Goal: Task Accomplishment & Management: Use online tool/utility

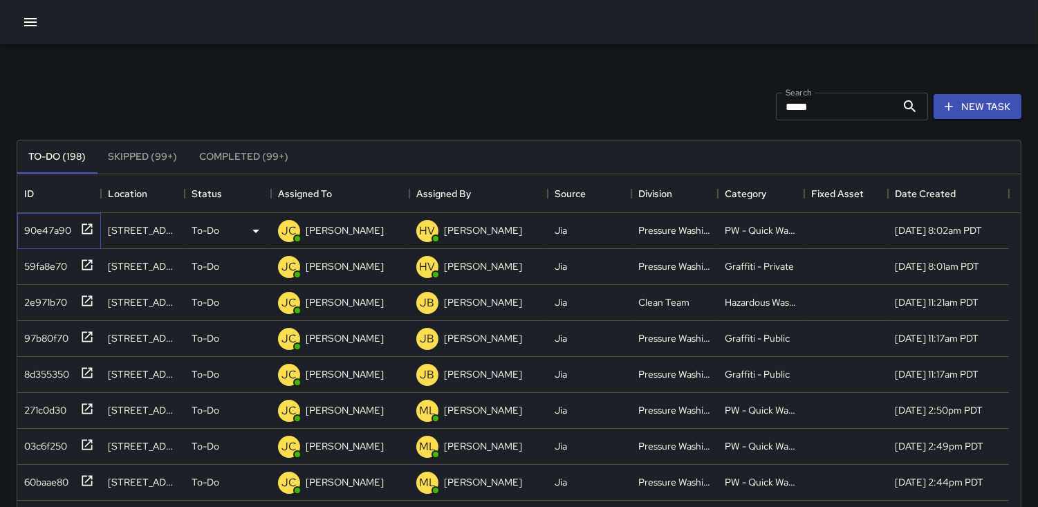
click at [50, 234] on div "90e47a90" at bounding box center [45, 227] width 53 height 19
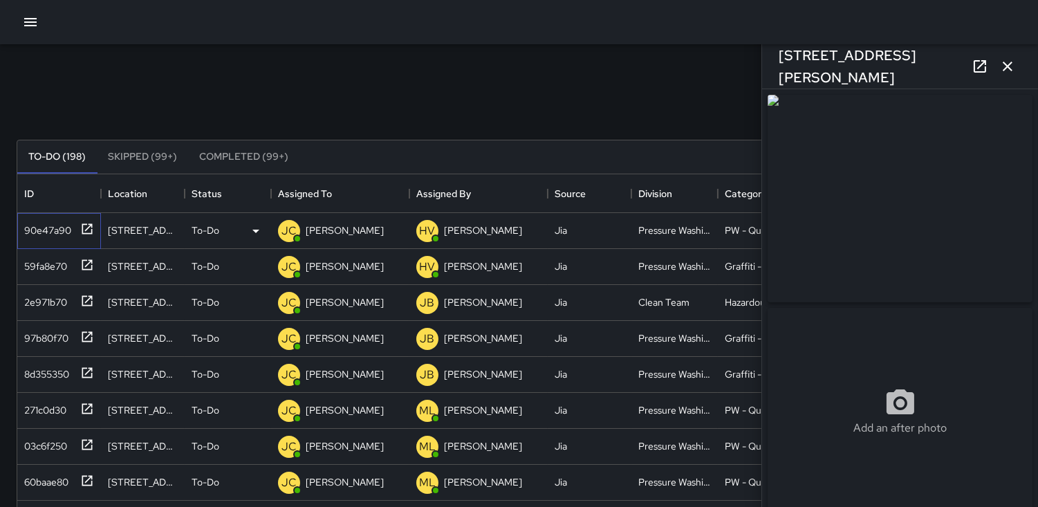
type input "**********"
click at [1001, 64] on icon "button" at bounding box center [1007, 66] width 17 height 17
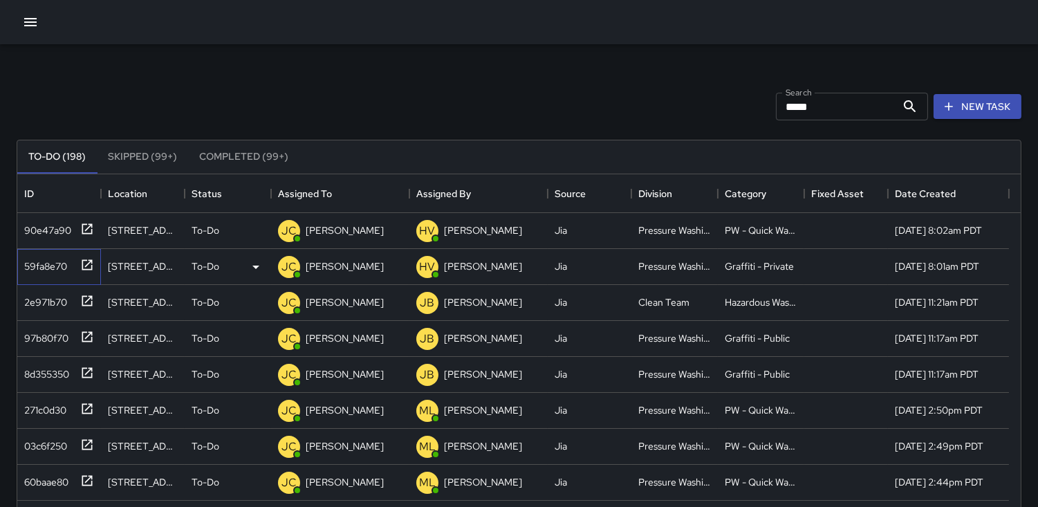
click at [30, 261] on div "59fa8e70" at bounding box center [43, 263] width 48 height 19
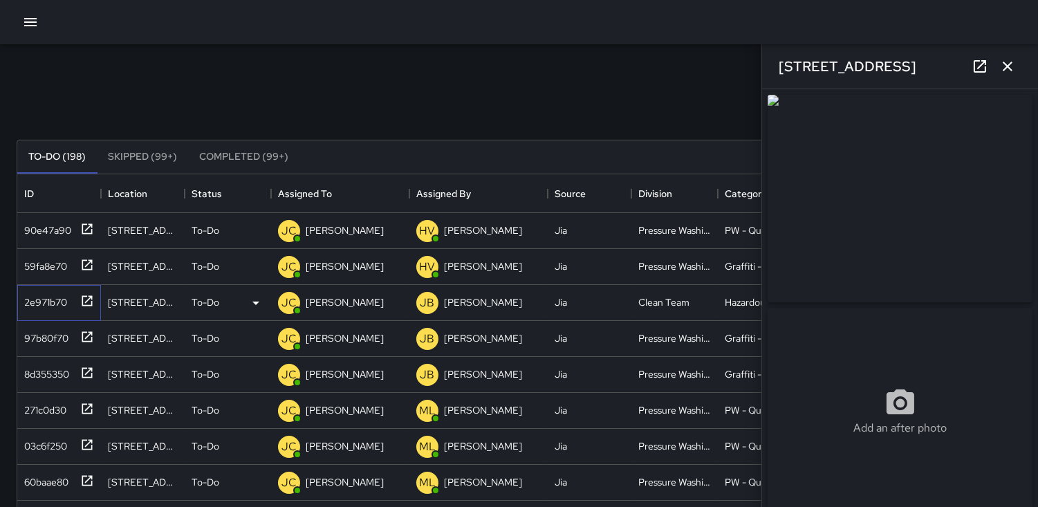
click at [39, 313] on div "2e971b70" at bounding box center [59, 303] width 84 height 36
type input "**********"
click at [876, 246] on img at bounding box center [900, 198] width 265 height 207
click at [39, 341] on div "97b80f70" at bounding box center [44, 335] width 50 height 19
click at [61, 372] on div "8d355350" at bounding box center [44, 371] width 50 height 19
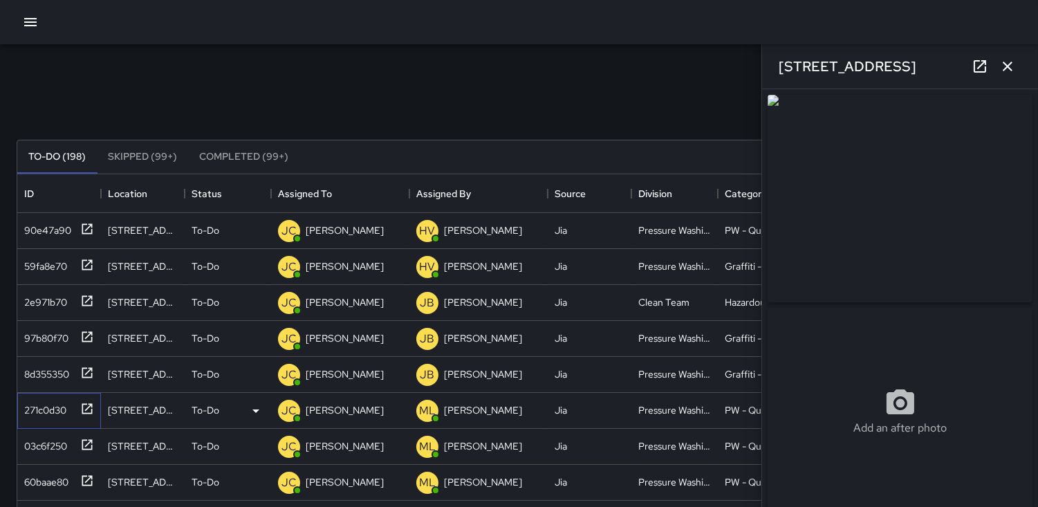
click at [54, 409] on div "271c0d30" at bounding box center [43, 407] width 48 height 19
click at [33, 443] on div "03c6f250" at bounding box center [43, 443] width 48 height 19
type input "**********"
click at [36, 470] on div "60baae80" at bounding box center [44, 479] width 50 height 19
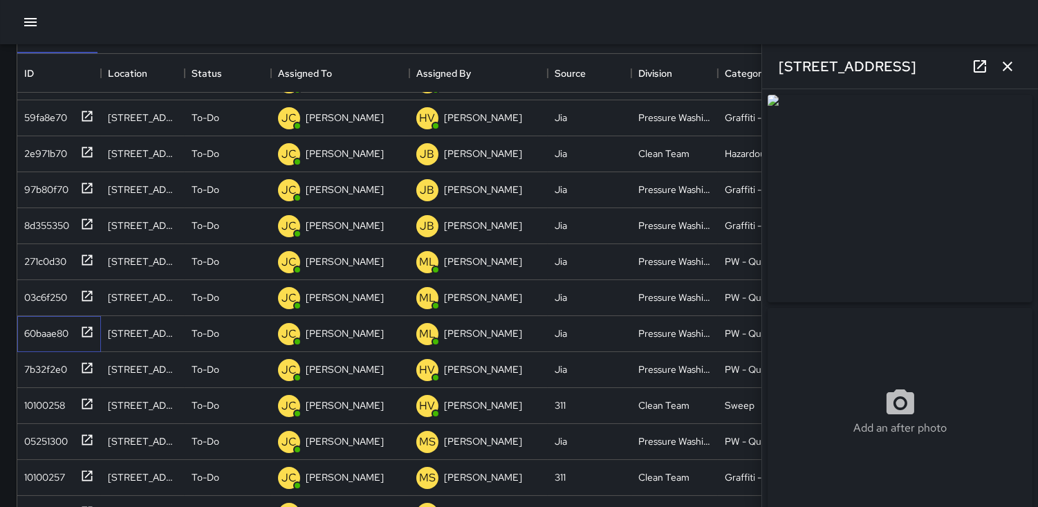
scroll to position [154, 0]
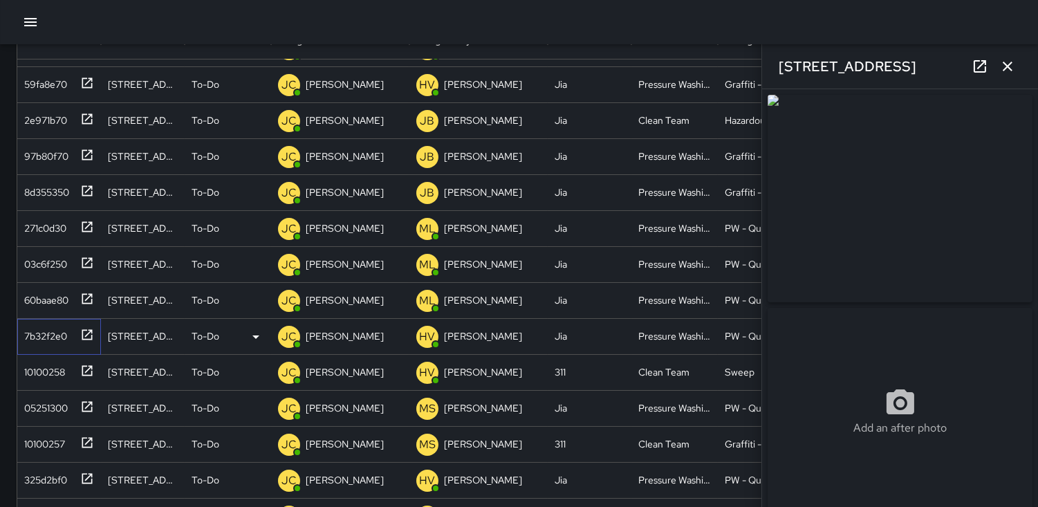
click at [49, 331] on div "7b32f2e0" at bounding box center [43, 333] width 48 height 19
type input "**********"
click at [61, 396] on div "05251300" at bounding box center [43, 405] width 49 height 19
click at [46, 438] on div "10100257" at bounding box center [42, 441] width 46 height 19
click at [54, 409] on div "05251300" at bounding box center [43, 405] width 49 height 19
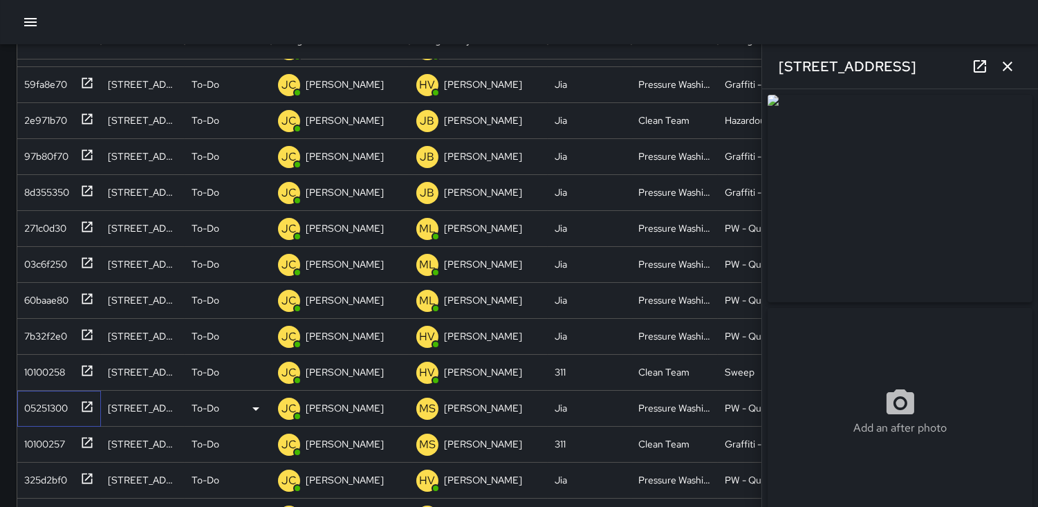
type input "**********"
click at [45, 478] on div "325d2bf0" at bounding box center [43, 476] width 48 height 19
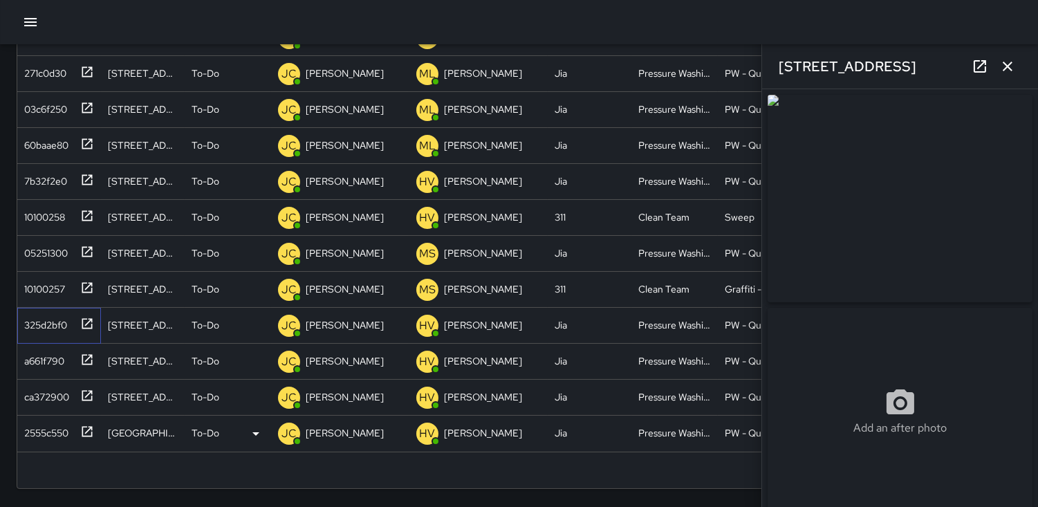
scroll to position [309, 0]
click at [41, 362] on div "a661f790" at bounding box center [42, 357] width 46 height 19
click at [57, 399] on div "ca372900" at bounding box center [44, 393] width 50 height 19
click at [41, 426] on div "2555c550" at bounding box center [44, 429] width 50 height 19
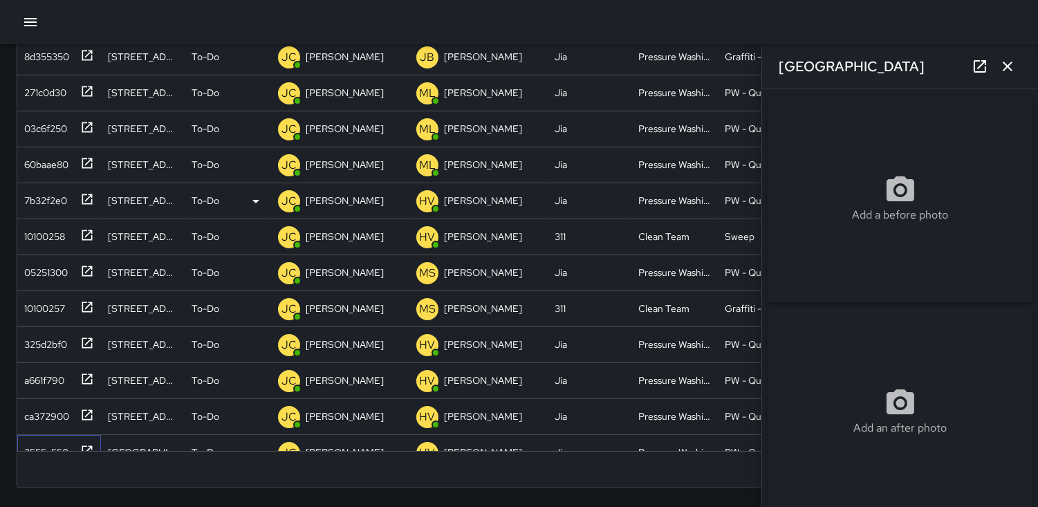
scroll to position [0, 0]
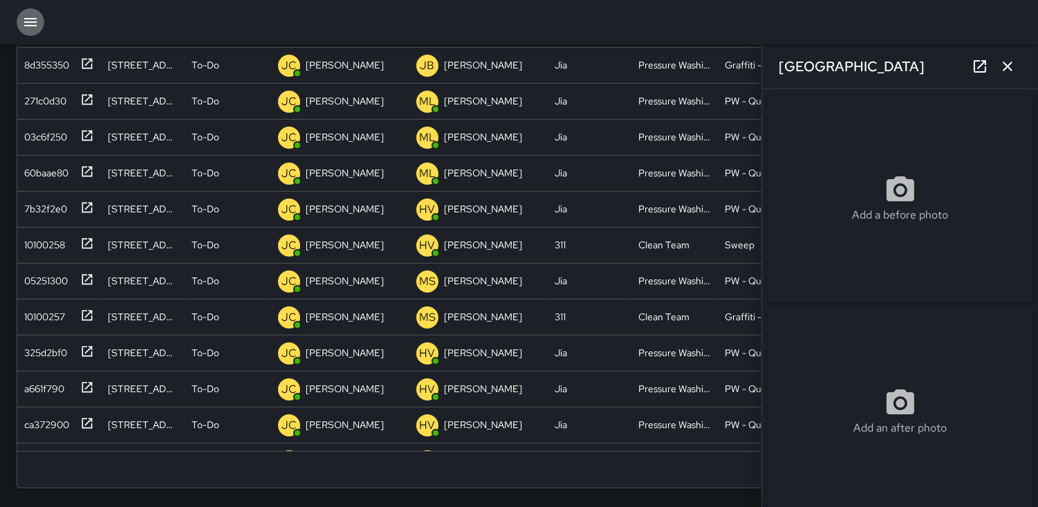
click at [22, 21] on icon "button" at bounding box center [30, 22] width 17 height 17
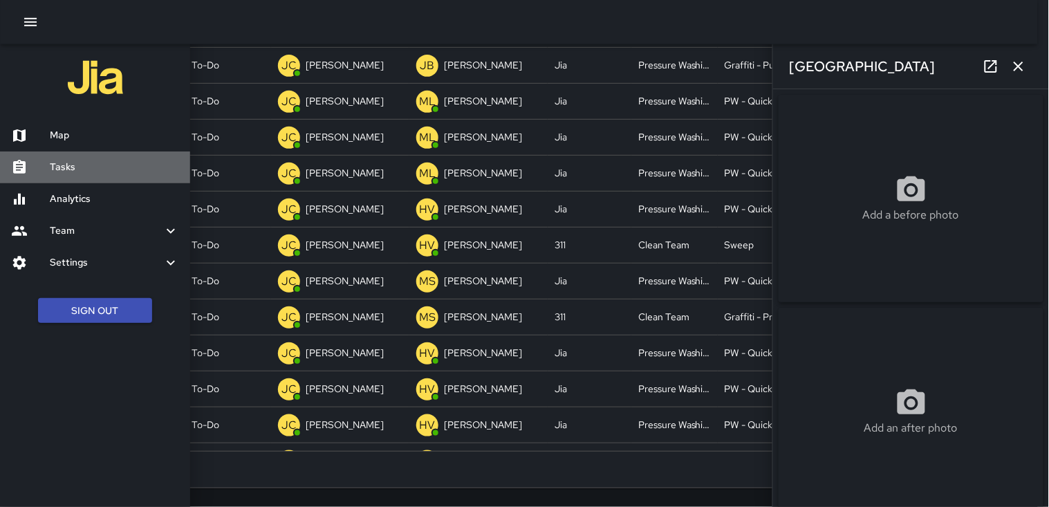
click at [78, 167] on h6 "Tasks" at bounding box center [114, 167] width 129 height 15
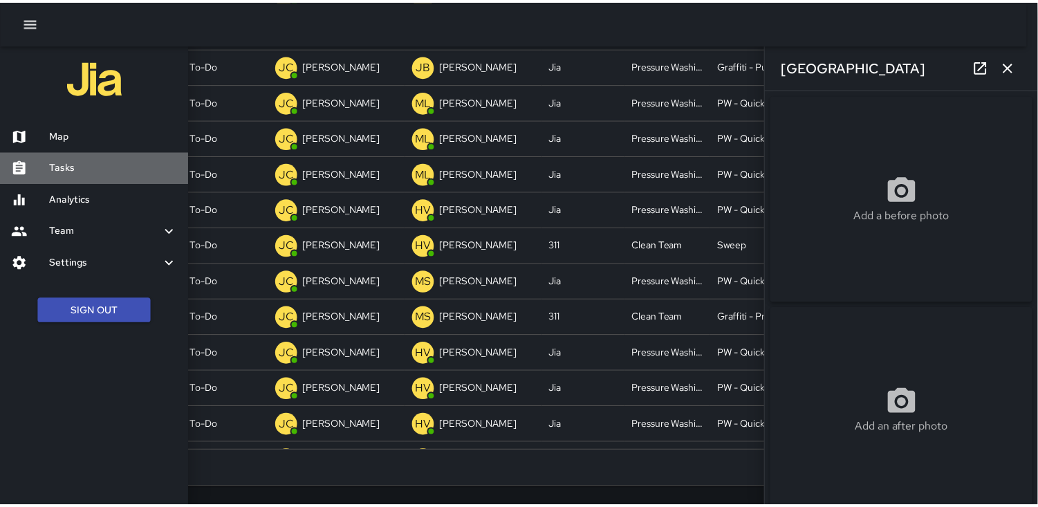
scroll to position [12, 12]
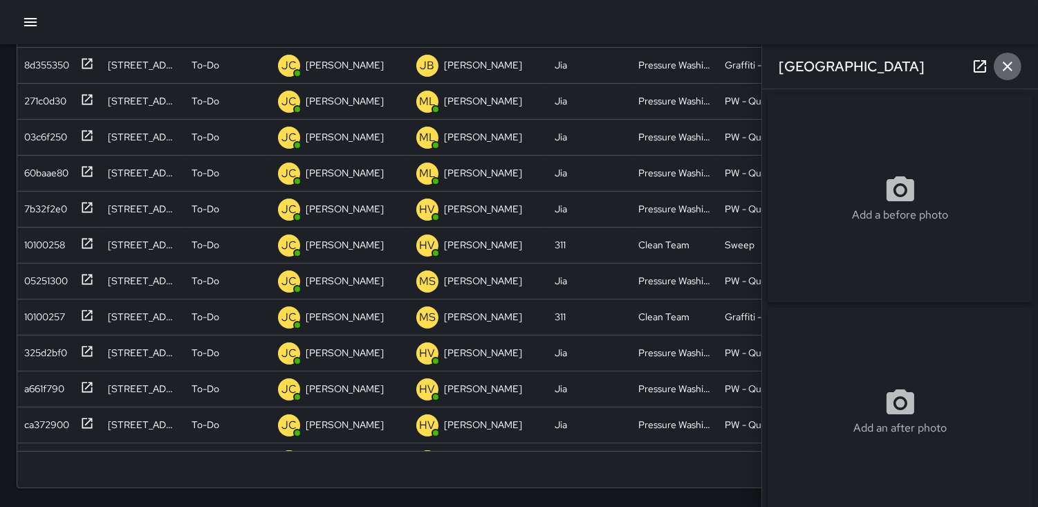
click at [1000, 71] on icon "button" at bounding box center [1007, 66] width 17 height 17
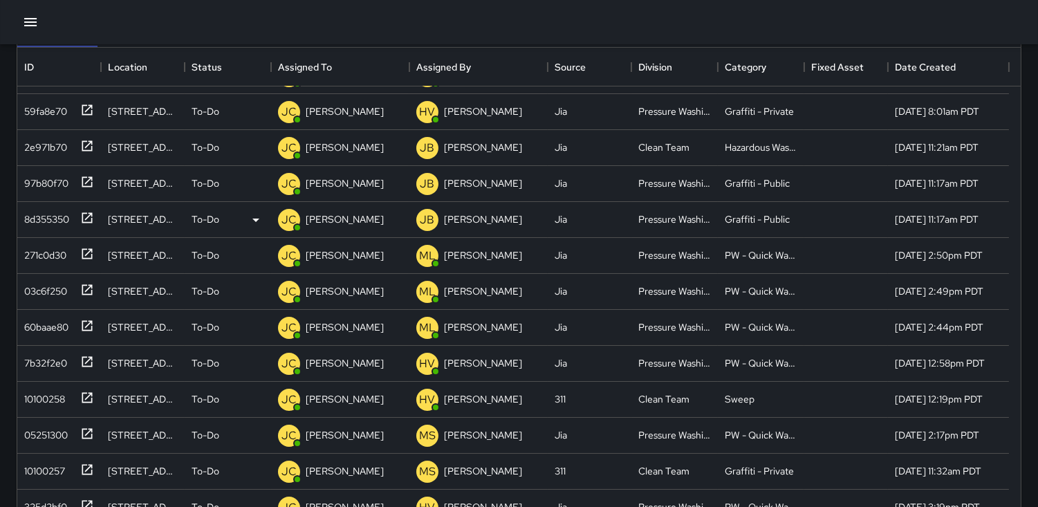
scroll to position [154, 0]
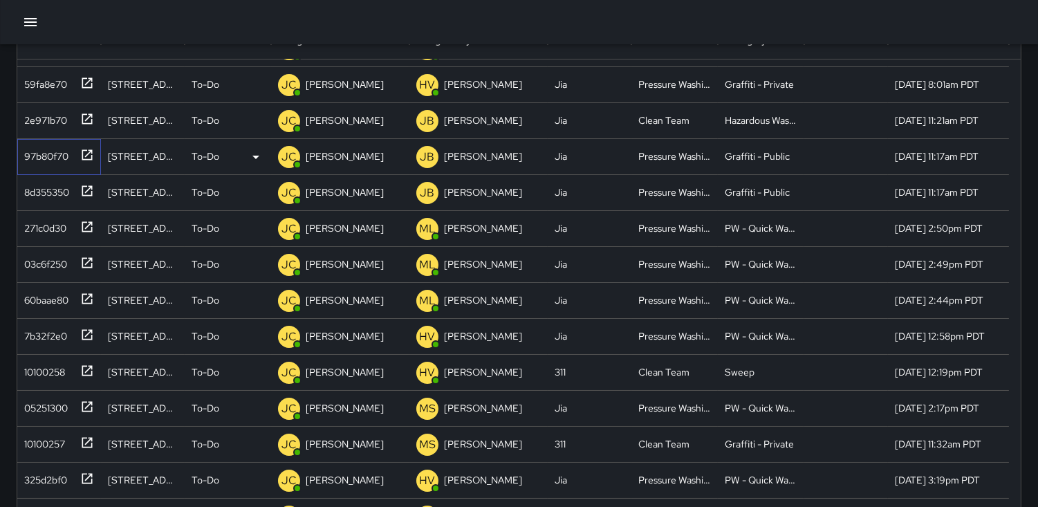
click at [57, 154] on div "97b80f70" at bounding box center [44, 153] width 50 height 19
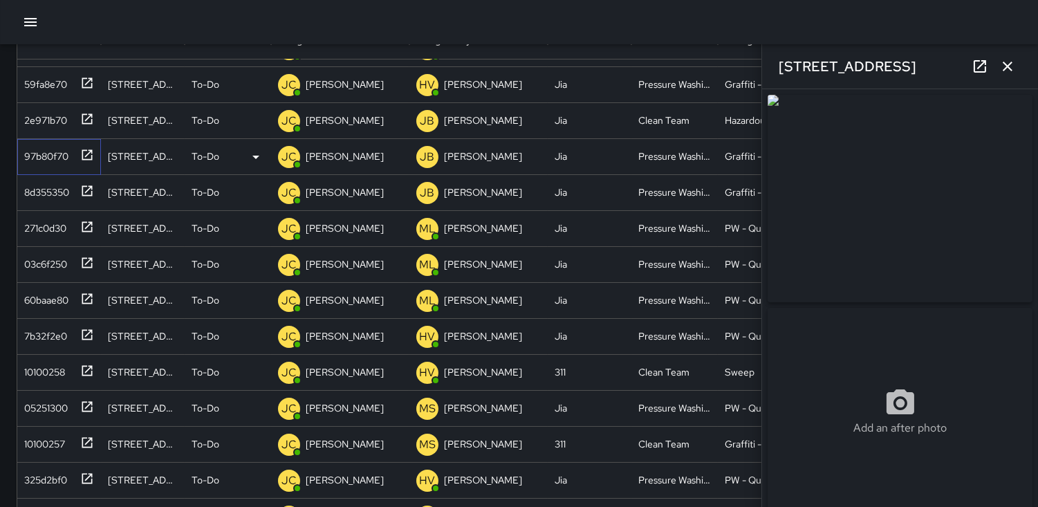
type input "**********"
click at [51, 198] on div "8d355350" at bounding box center [44, 189] width 50 height 19
click at [41, 221] on div "271c0d30" at bounding box center [43, 225] width 48 height 19
click at [40, 260] on div "03c6f250" at bounding box center [43, 261] width 48 height 19
click at [39, 296] on div "60baae80" at bounding box center [44, 297] width 50 height 19
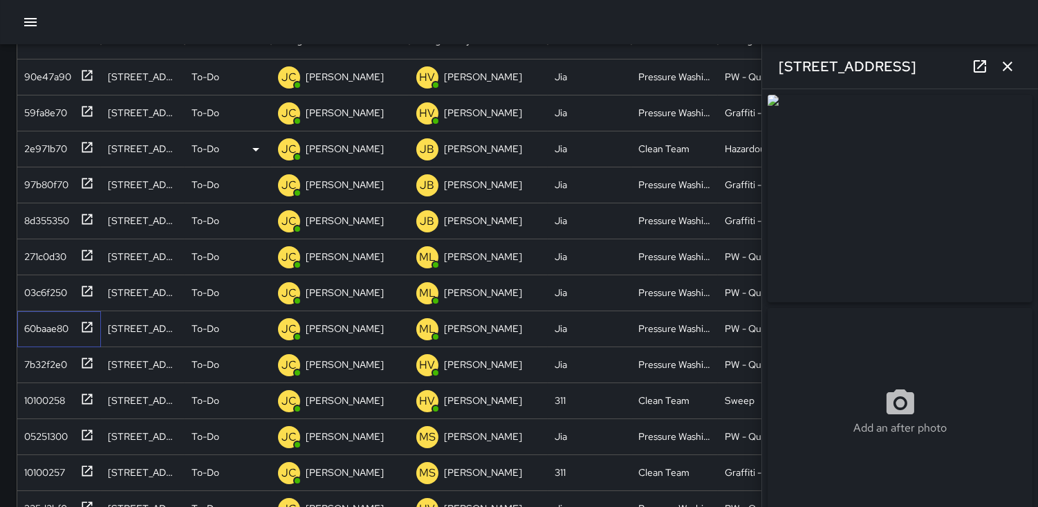
scroll to position [0, 0]
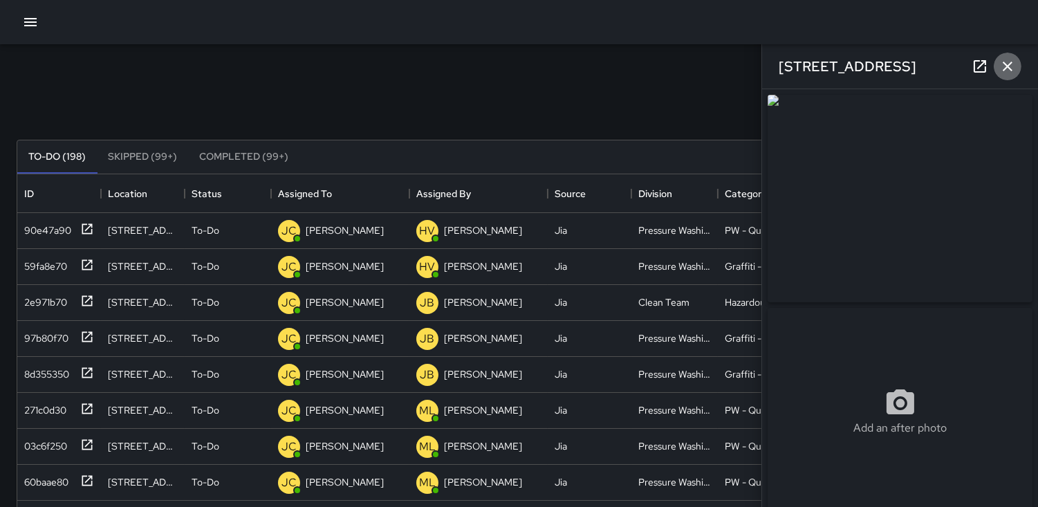
click at [1011, 65] on icon "button" at bounding box center [1007, 66] width 17 height 17
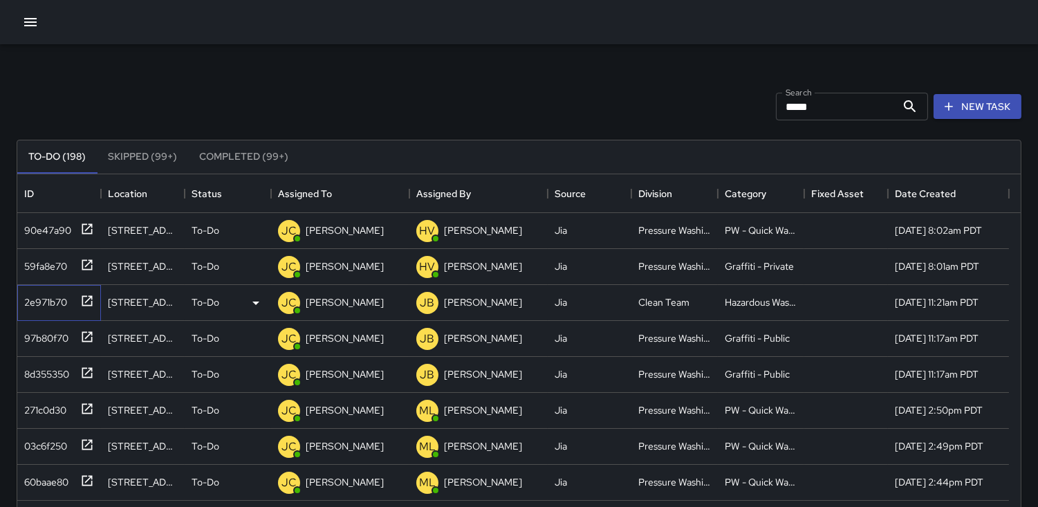
click at [50, 301] on div "2e971b70" at bounding box center [43, 299] width 48 height 19
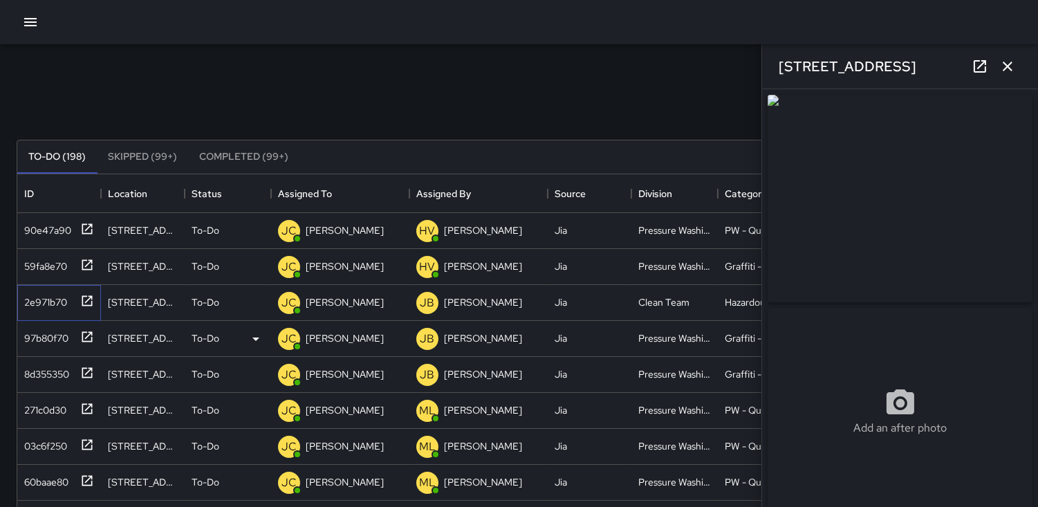
type input "**********"
click at [35, 333] on div "97b80f70" at bounding box center [44, 335] width 50 height 19
type input "**********"
click at [58, 373] on div "8d355350" at bounding box center [44, 371] width 50 height 19
